Goal: Task Accomplishment & Management: Manage account settings

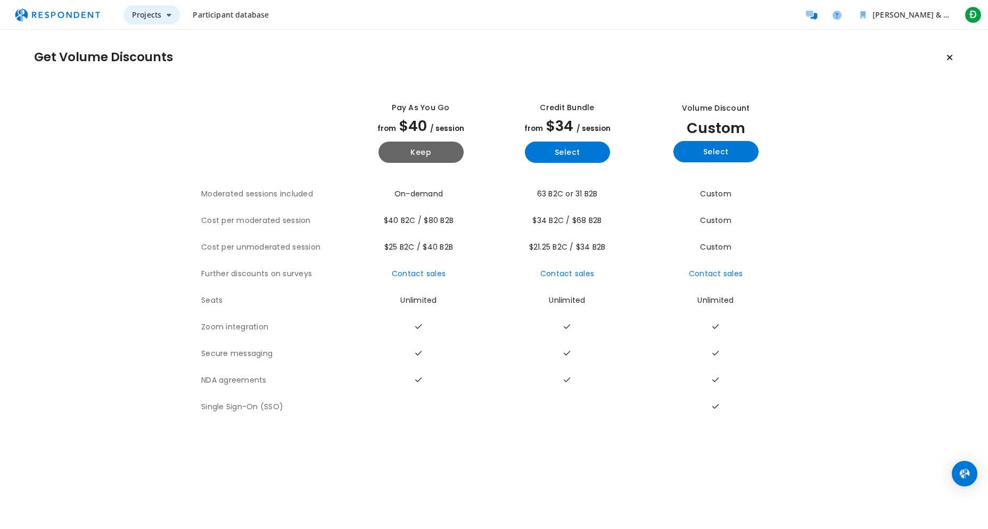
click at [143, 20] on button "Projects" at bounding box center [152, 14] width 56 height 19
click at [251, 20] on md-backdrop at bounding box center [494, 264] width 988 height 529
click at [252, 14] on span "Participant database" at bounding box center [231, 15] width 76 height 10
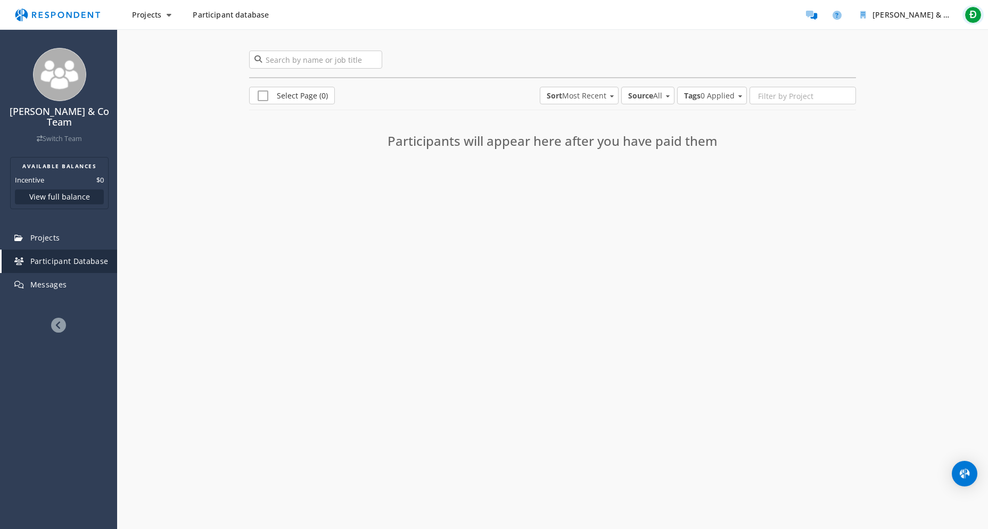
click at [979, 13] on span "Đ" at bounding box center [973, 14] width 17 height 17
click at [912, 70] on link "Account settings" at bounding box center [916, 69] width 136 height 26
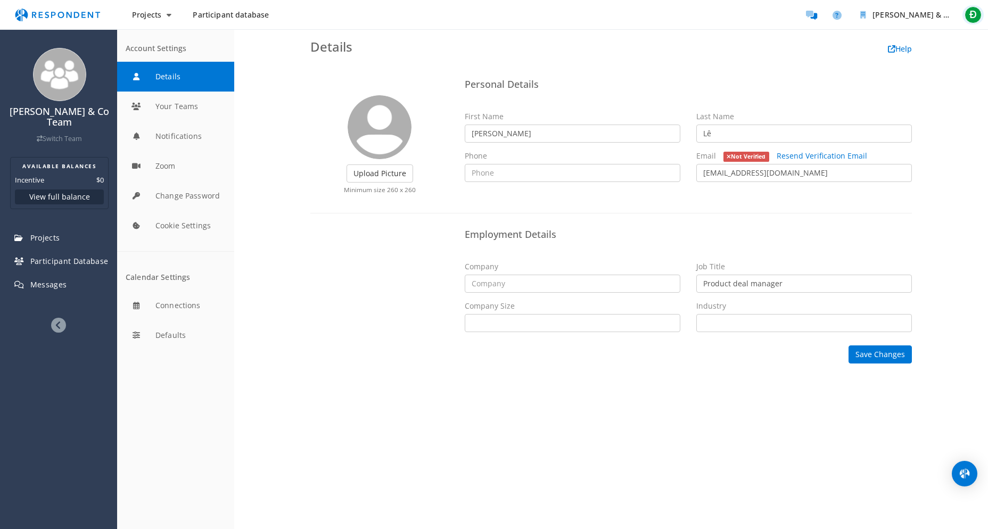
click at [972, 13] on span "Đ" at bounding box center [973, 14] width 17 height 17
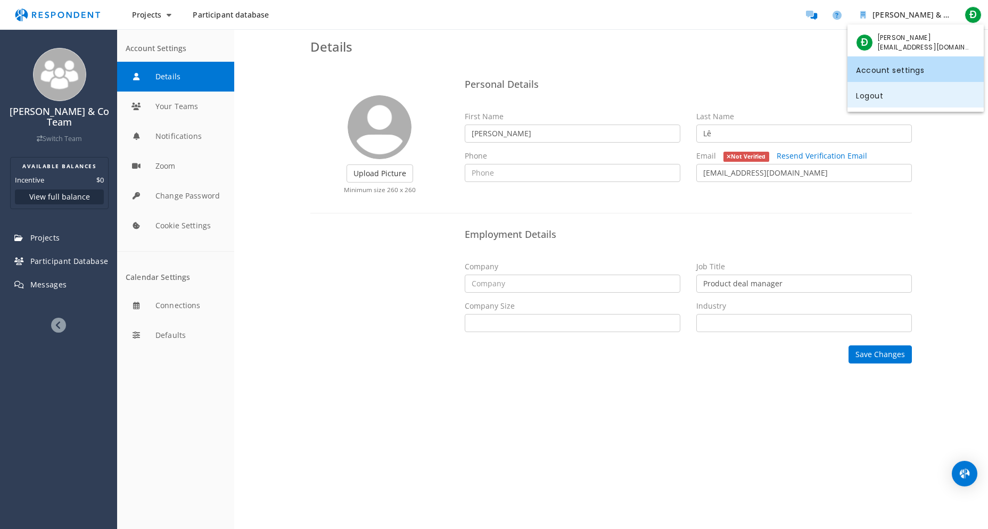
click at [884, 101] on link "Logout" at bounding box center [916, 95] width 136 height 26
